Goal: Transaction & Acquisition: Purchase product/service

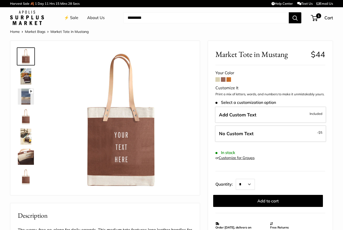
click at [72, 20] on link "⚡️ Sale" at bounding box center [71, 18] width 14 height 8
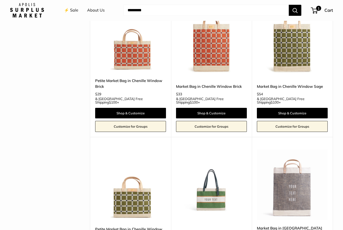
scroll to position [1042, 0]
click at [302, 150] on img at bounding box center [292, 185] width 71 height 71
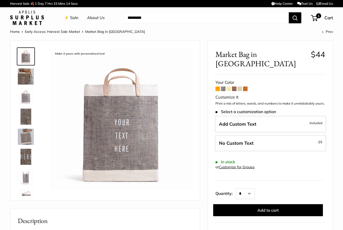
click at [216, 87] on span at bounding box center [217, 89] width 5 height 5
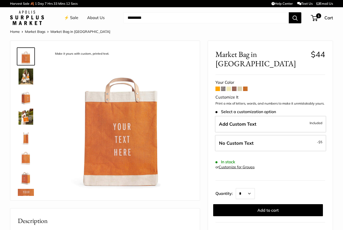
click at [225, 87] on span at bounding box center [223, 89] width 5 height 5
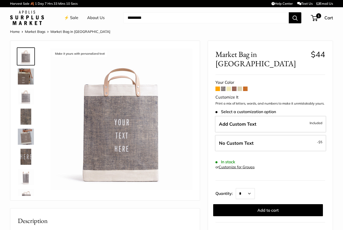
click at [235, 87] on span at bounding box center [234, 89] width 5 height 5
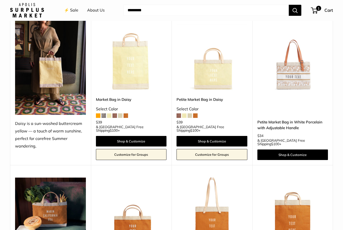
scroll to position [534, 0]
